Goal: Information Seeking & Learning: Learn about a topic

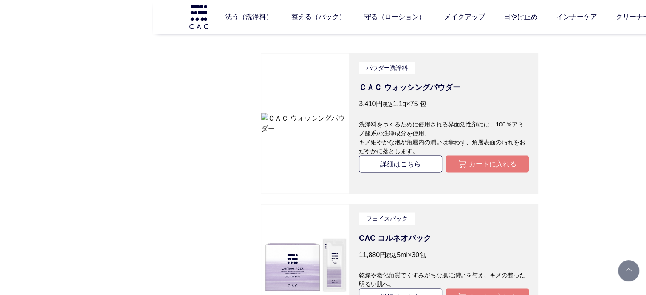
scroll to position [1563, 0]
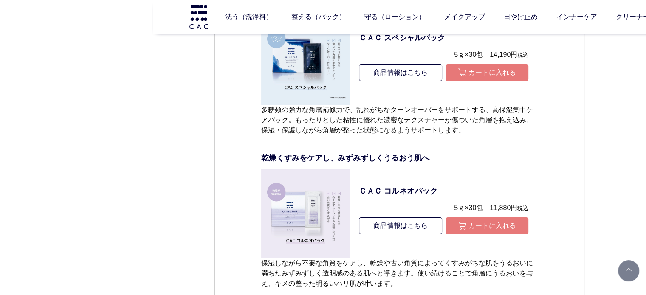
scroll to position [2972, 0]
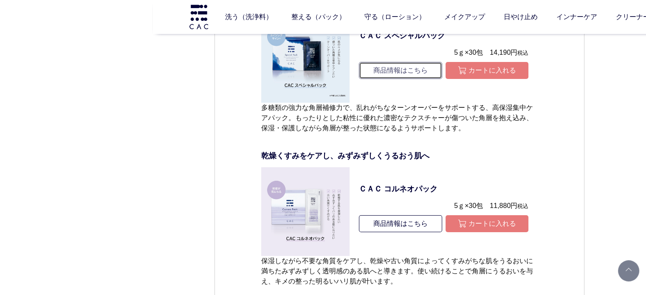
click at [428, 69] on link "商品情報はこちら" at bounding box center [400, 70] width 83 height 17
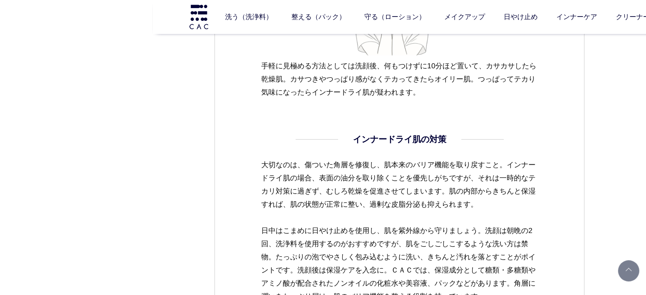
scroll to position [969, 0]
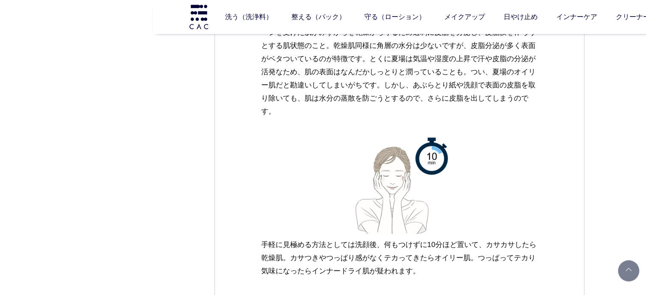
click at [291, 176] on p at bounding box center [399, 185] width 277 height 107
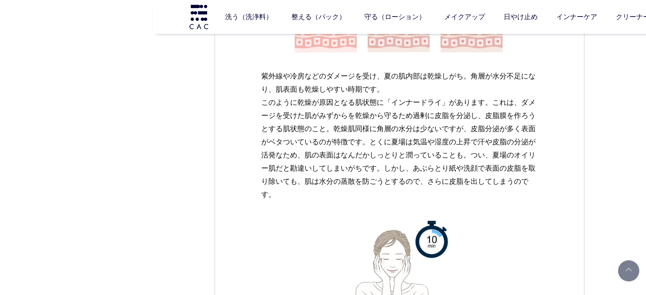
scroll to position [884, 0]
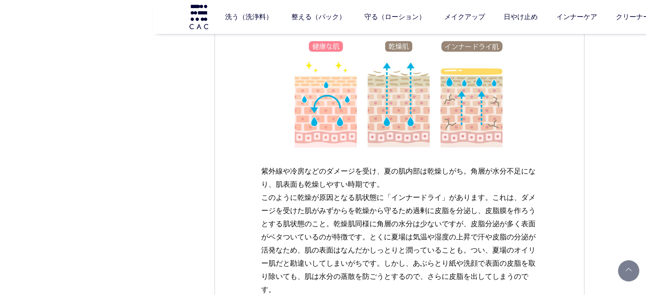
scroll to position [714, 0]
